Goal: Download file/media

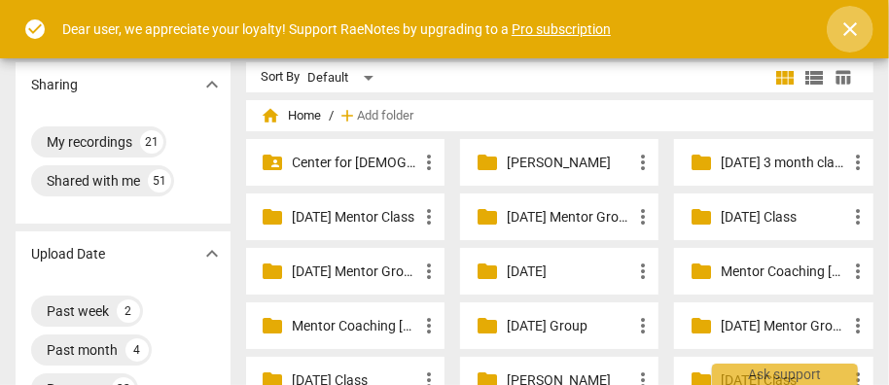
click at [855, 23] on span "close" at bounding box center [849, 29] width 23 height 23
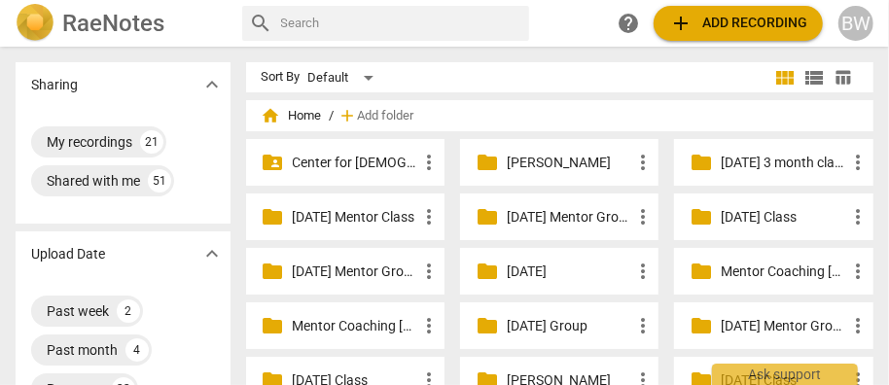
click at [341, 31] on input "text" at bounding box center [401, 23] width 241 height 31
type input "[PERSON_NAME]"
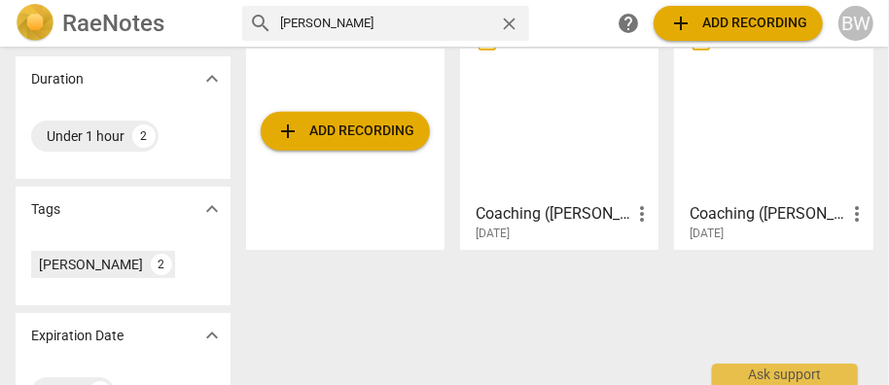
scroll to position [417, 0]
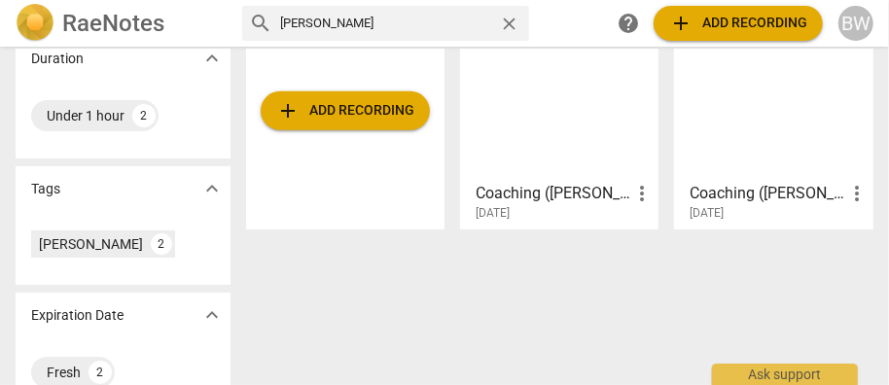
click at [757, 200] on h3 "Coaching ([PERSON_NAME]) - 2025_08_21 09_57 EDT - Recording" at bounding box center [766, 193] width 155 height 23
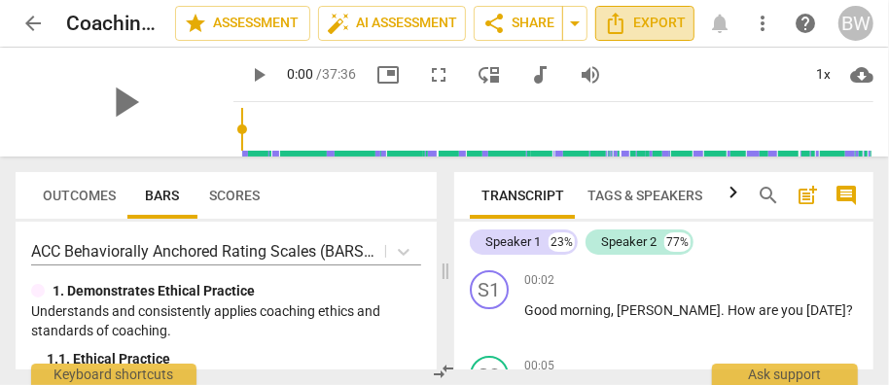
click at [645, 27] on span "Export" at bounding box center [645, 23] width 82 height 23
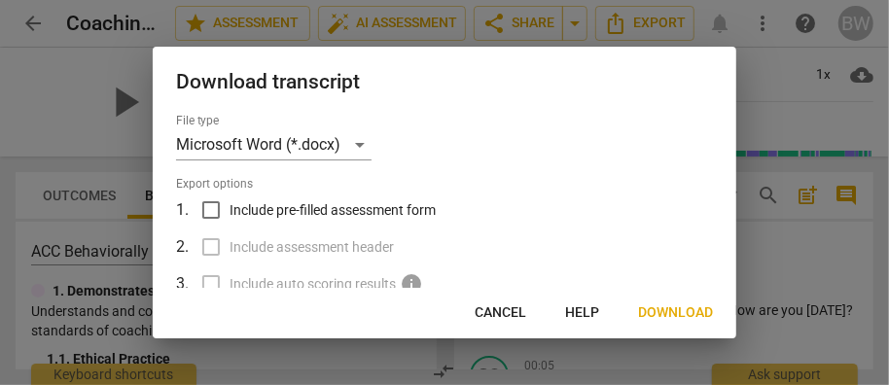
click at [684, 305] on span "Download" at bounding box center [675, 312] width 75 height 19
